Goal: Task Accomplishment & Management: Manage account settings

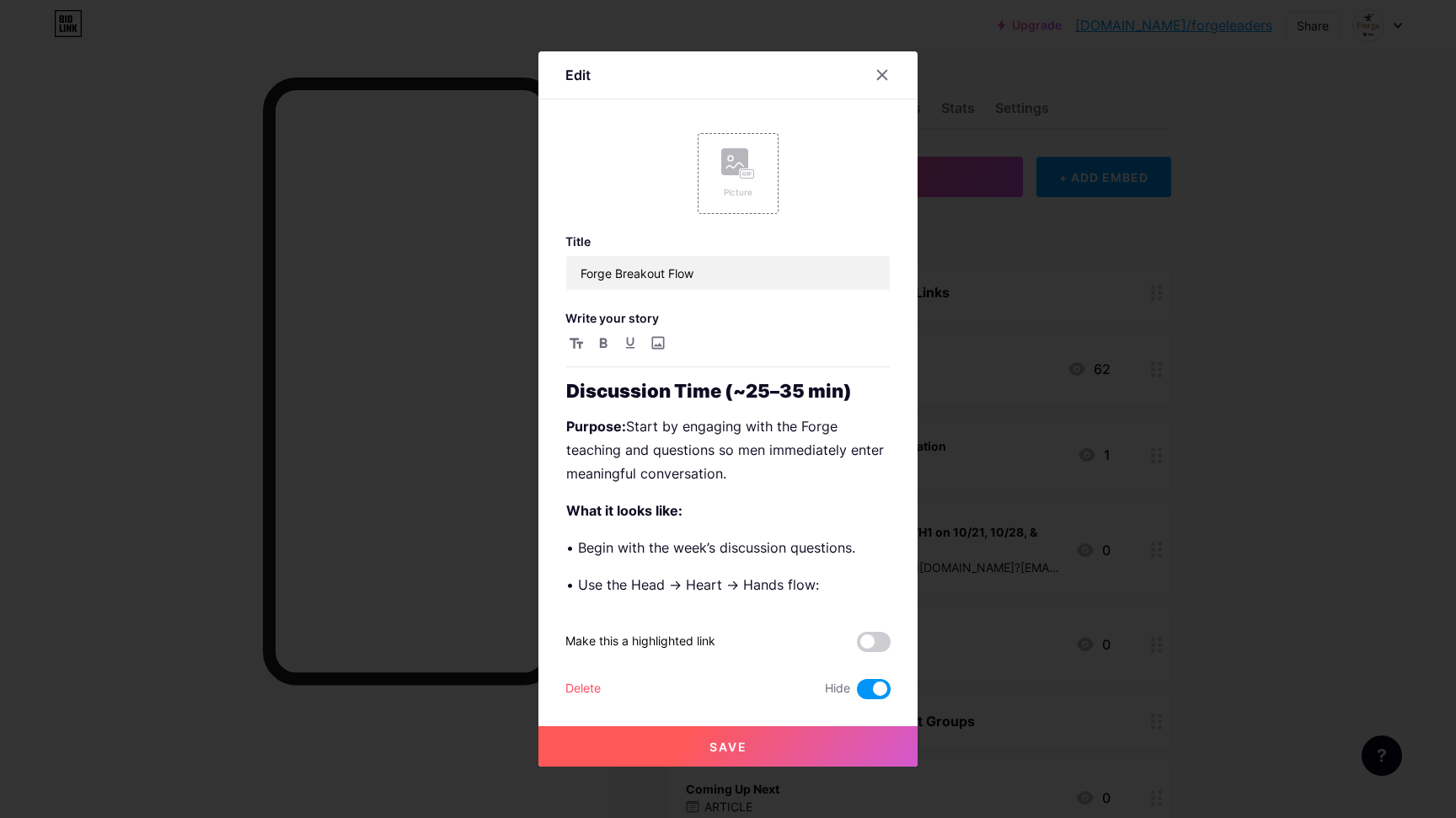
scroll to position [340, 0]
click at [1382, 539] on div at bounding box center [728, 409] width 1456 height 818
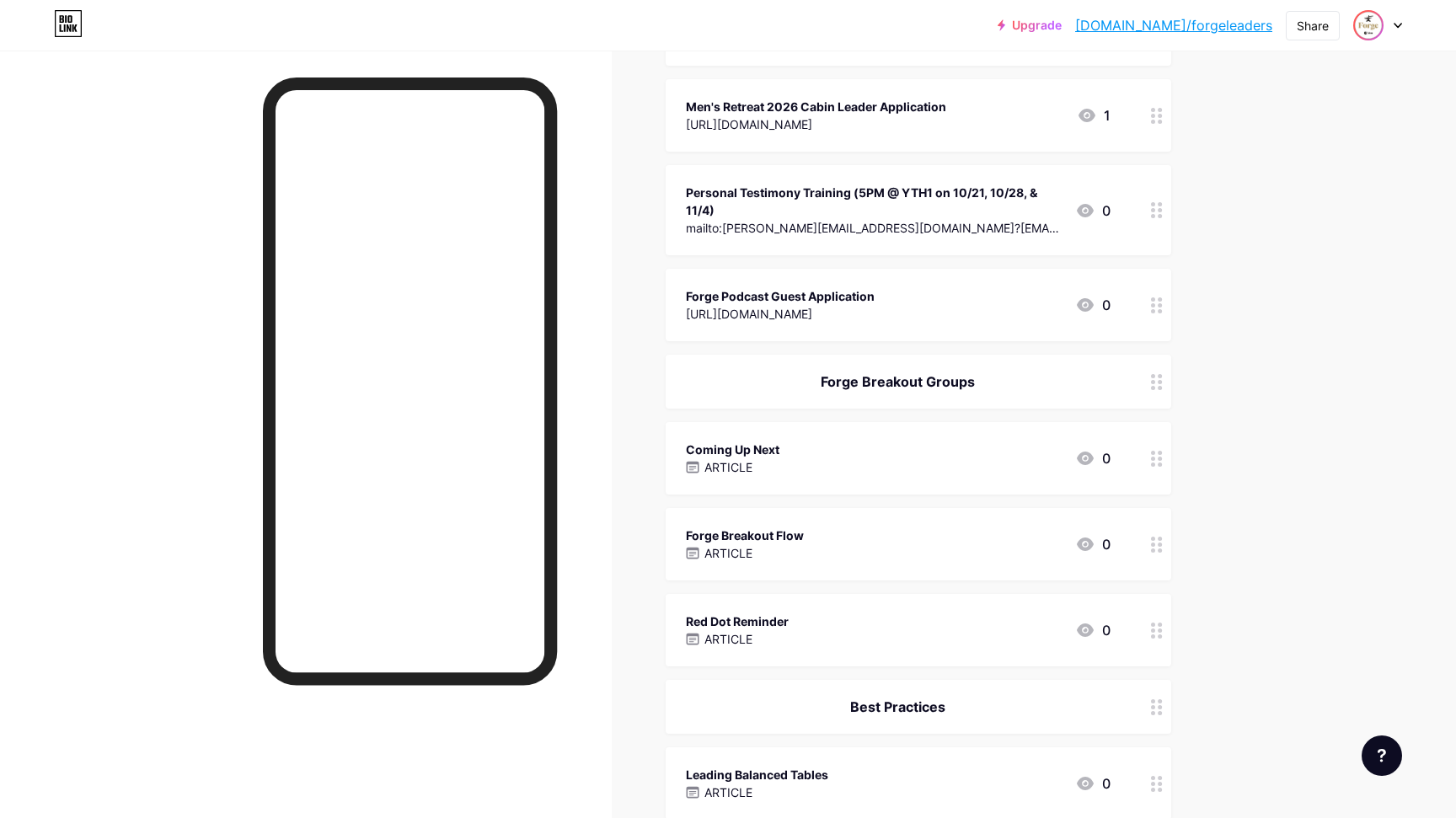
click at [1367, 23] on img at bounding box center [1367, 25] width 27 height 27
click at [1226, 238] on li "Logout" at bounding box center [1297, 236] width 209 height 45
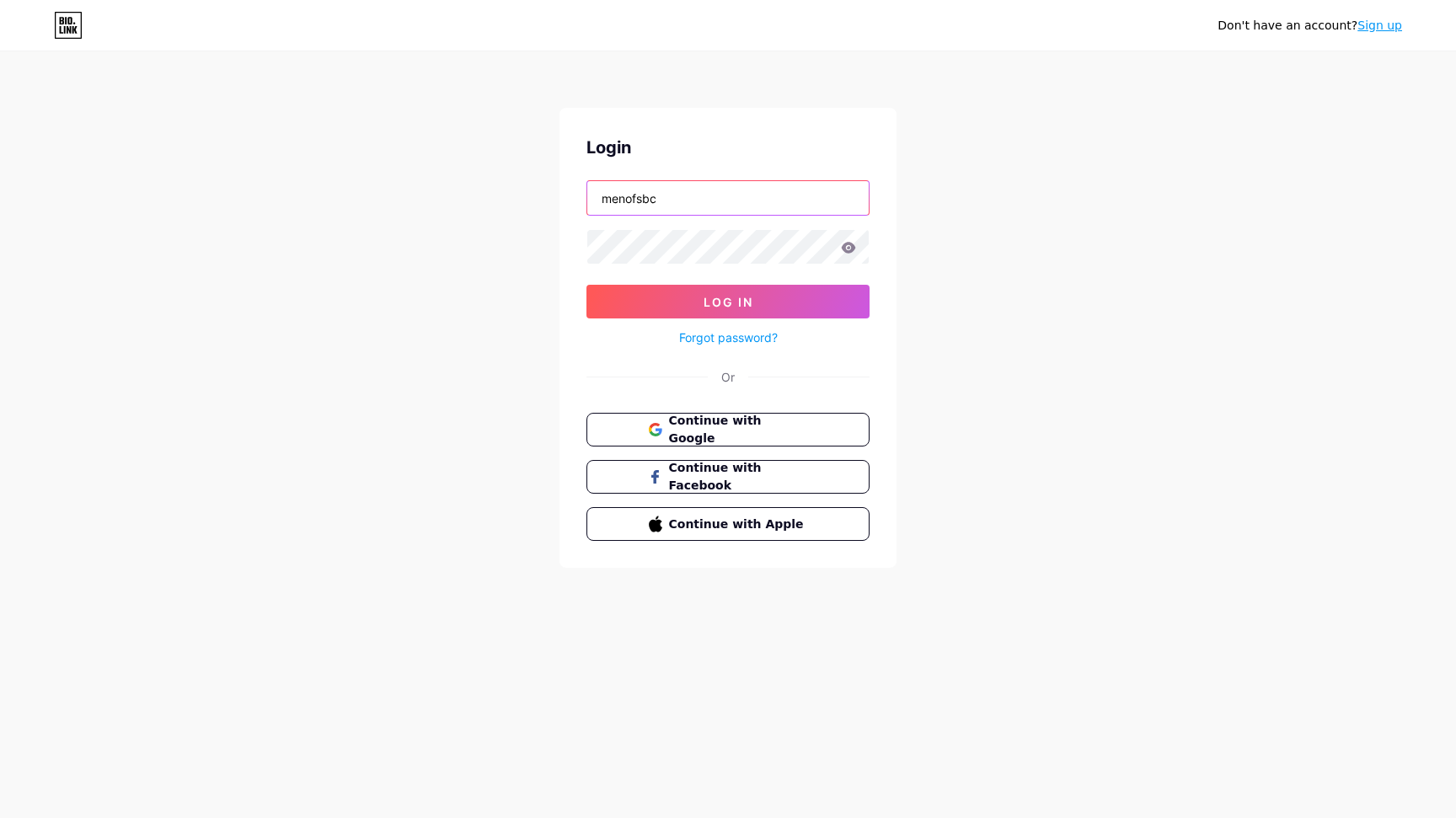
type input "menofsbc"
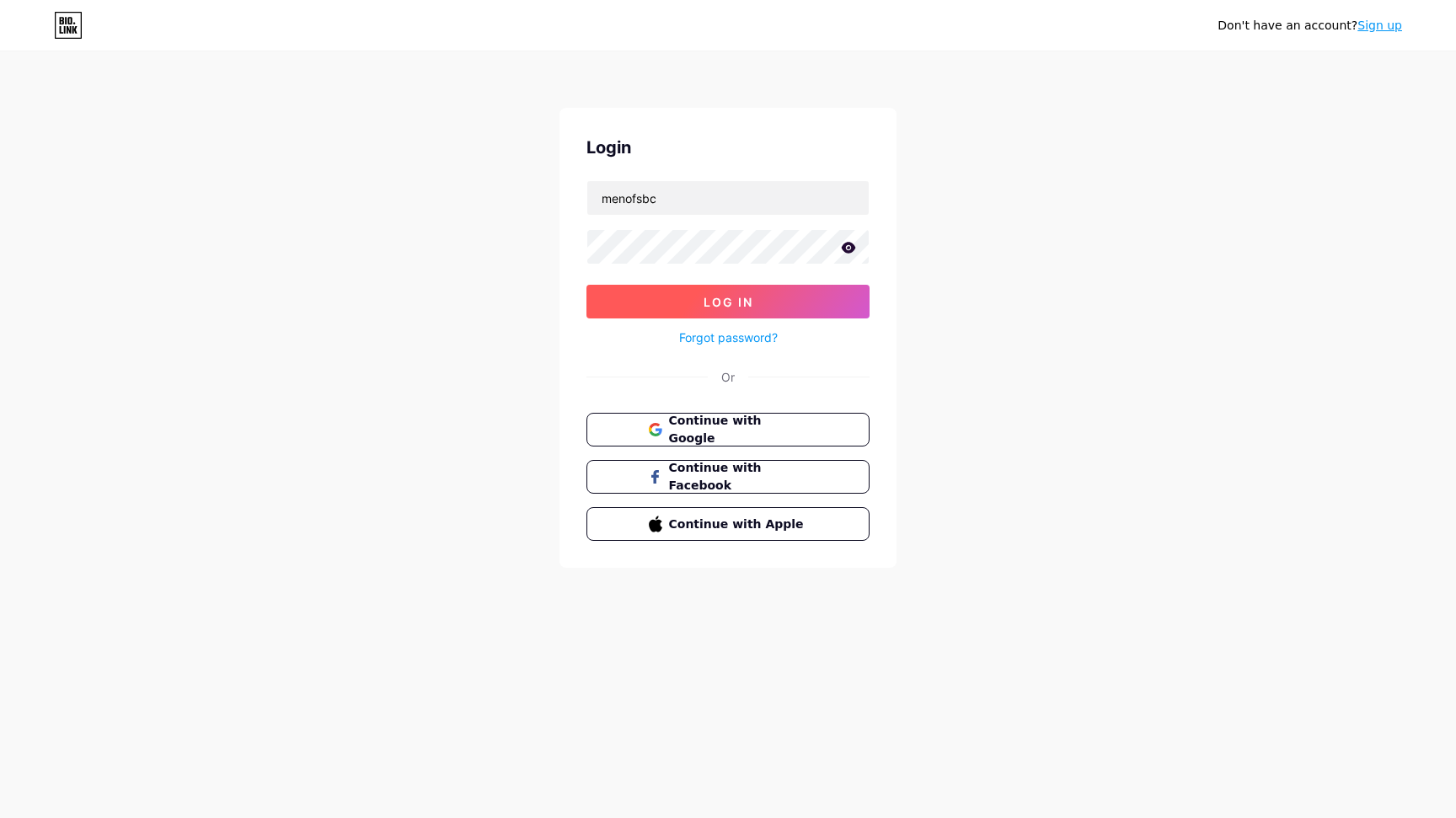
click at [718, 298] on span "Log In" at bounding box center [728, 302] width 50 height 14
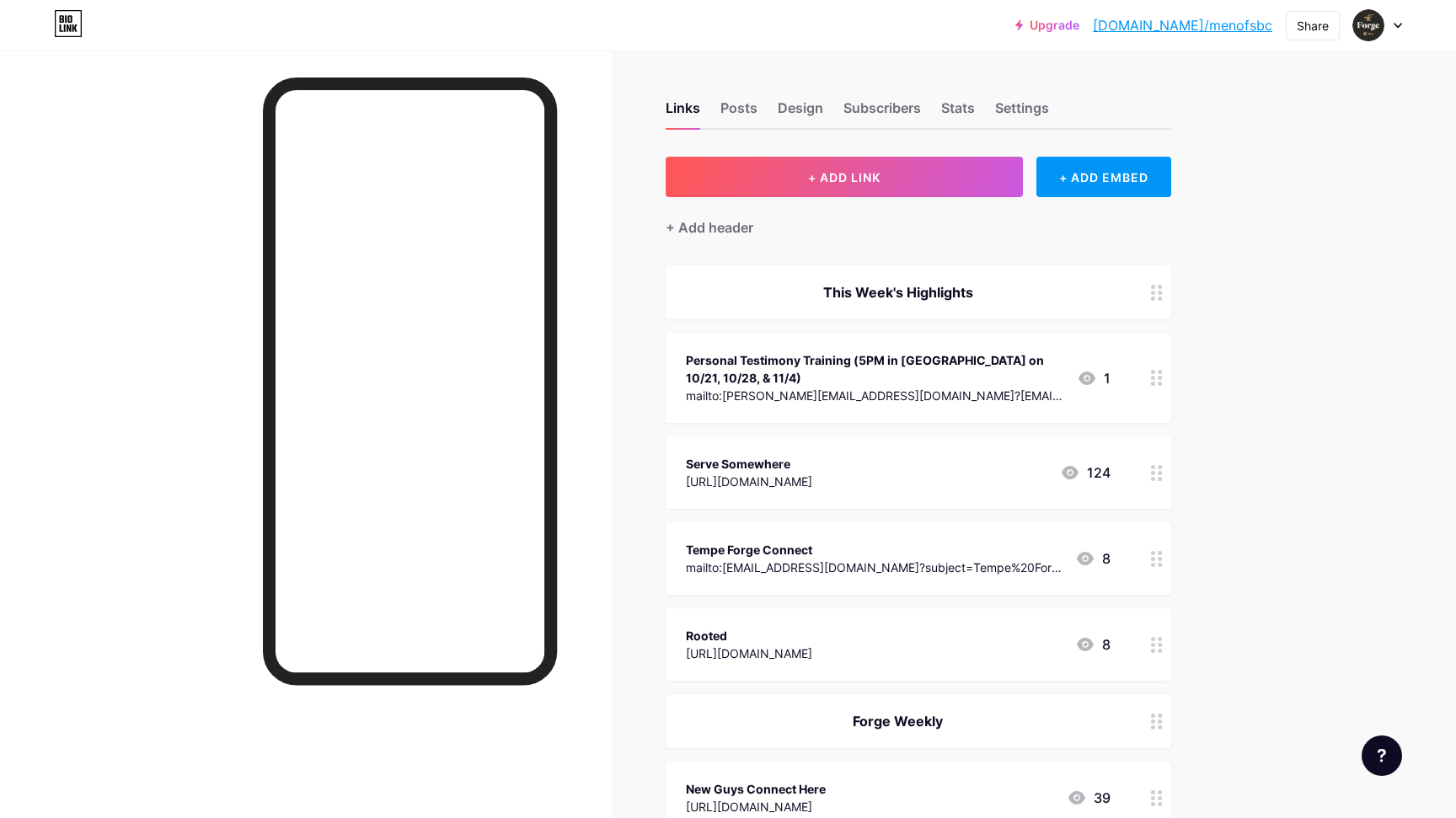
click at [1153, 476] on icon at bounding box center [1156, 472] width 12 height 16
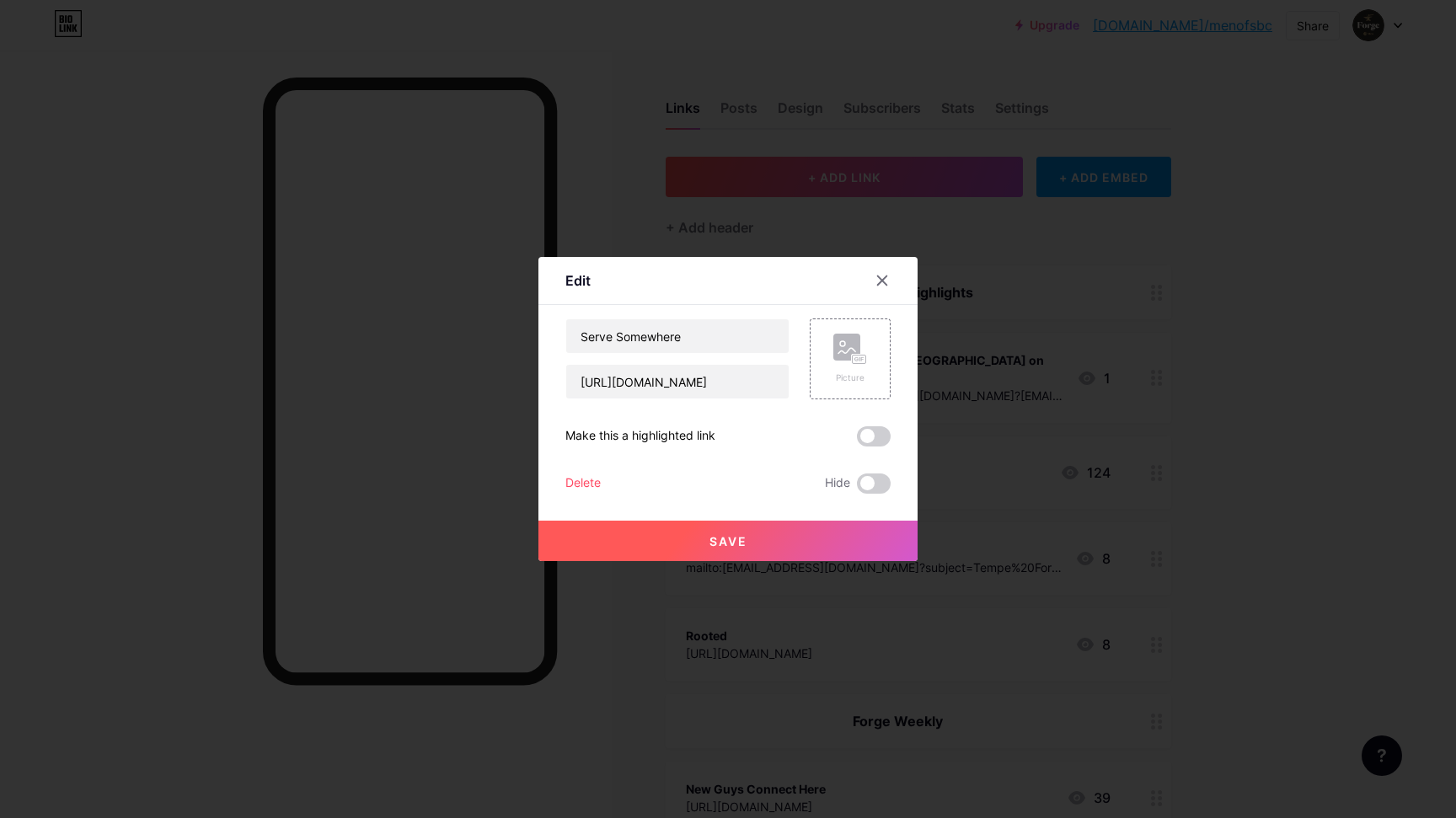
click at [1153, 476] on div at bounding box center [728, 409] width 1456 height 818
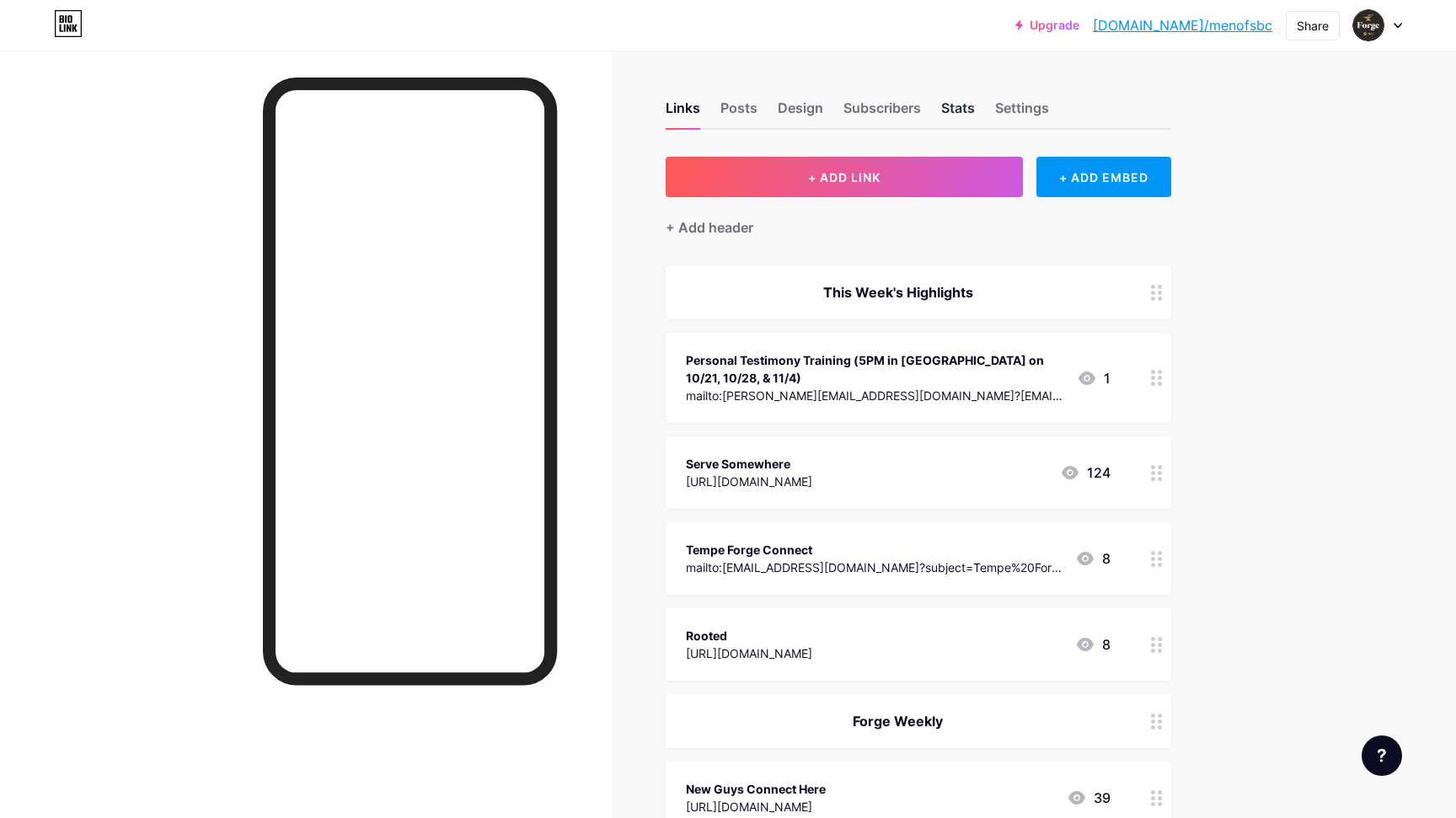
click at [956, 104] on div "Stats" at bounding box center [957, 113] width 33 height 31
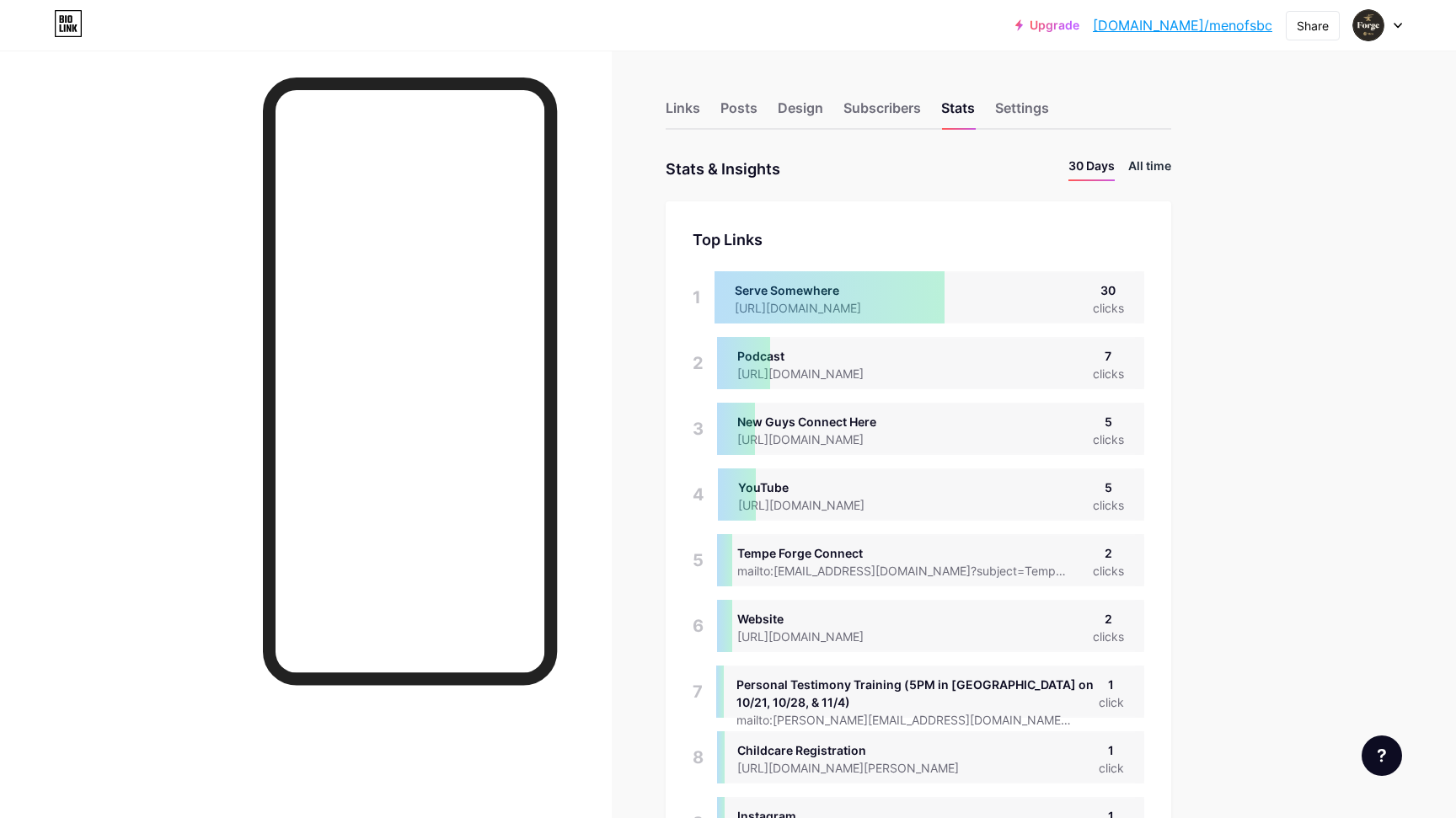
click at [1152, 164] on li "All time" at bounding box center [1150, 168] width 43 height 24
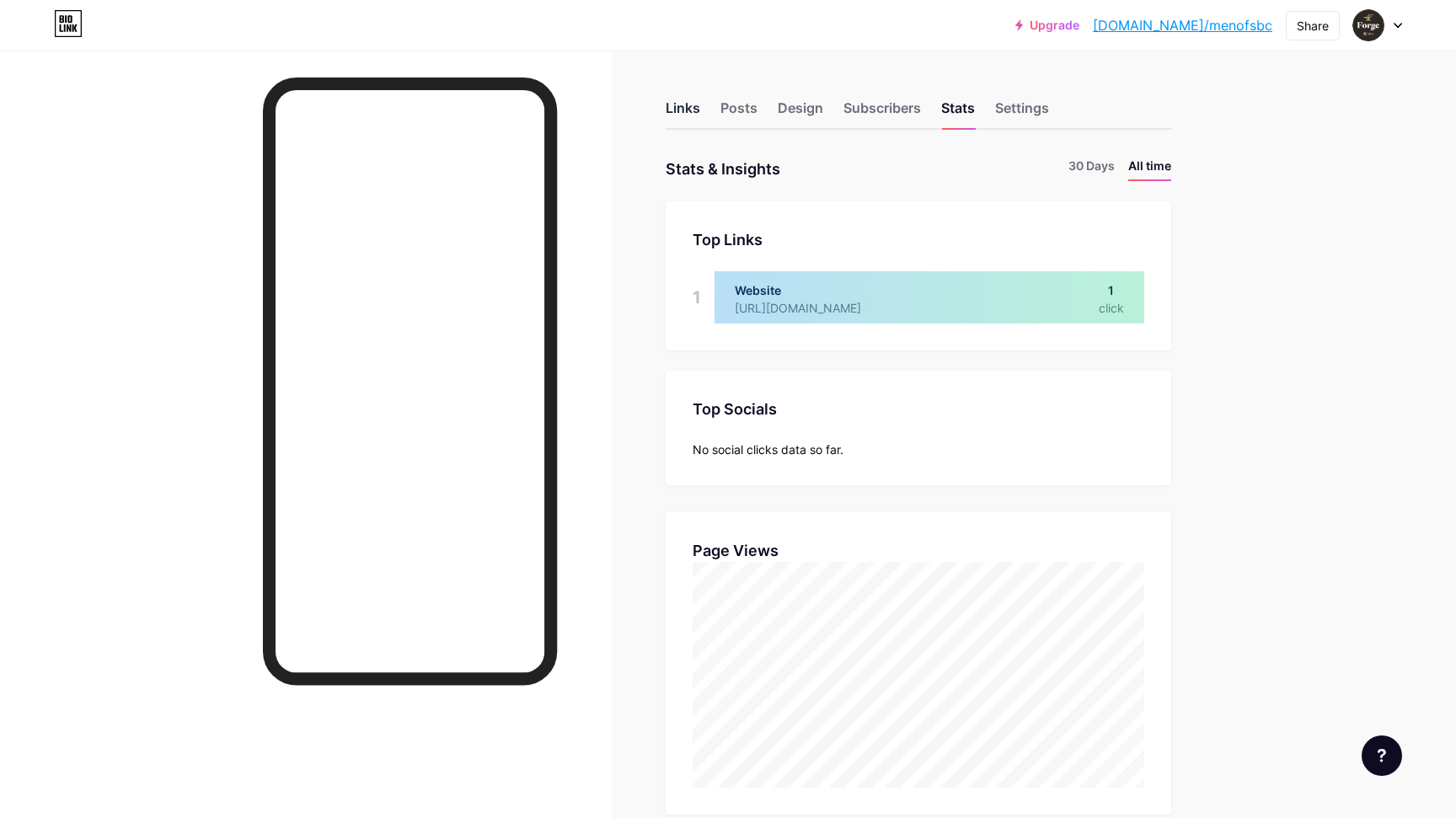
click at [689, 109] on div "Links" at bounding box center [682, 113] width 34 height 31
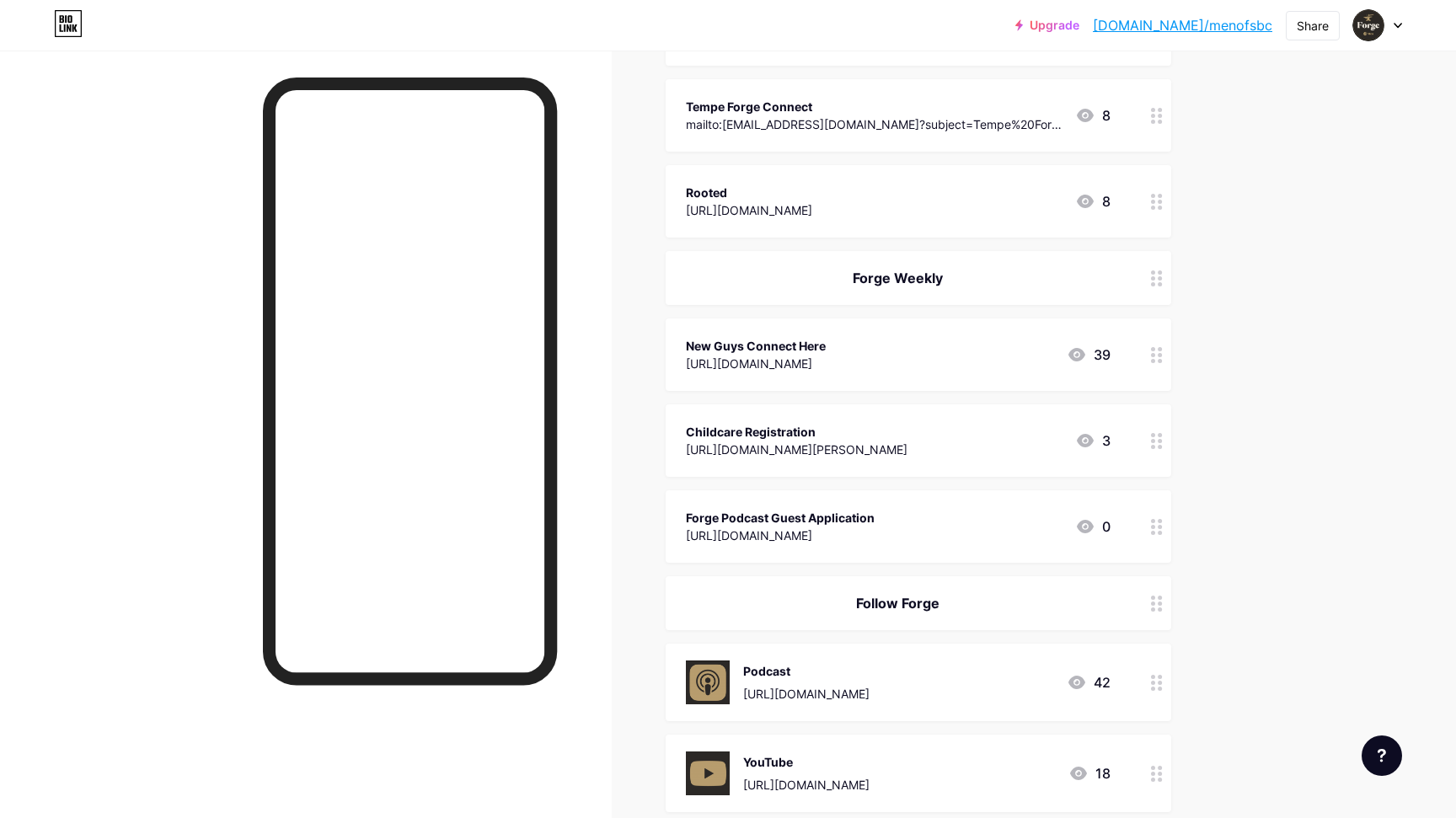
scroll to position [441, 0]
